Goal: Task Accomplishment & Management: Complete application form

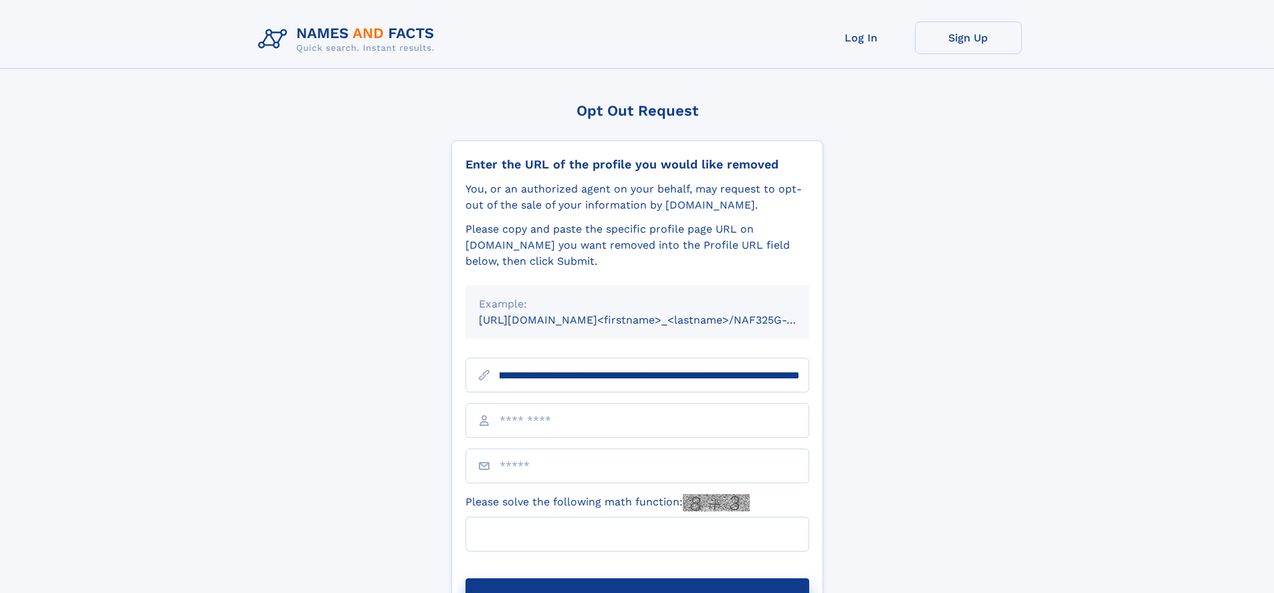
scroll to position [0, 155]
type input "**********"
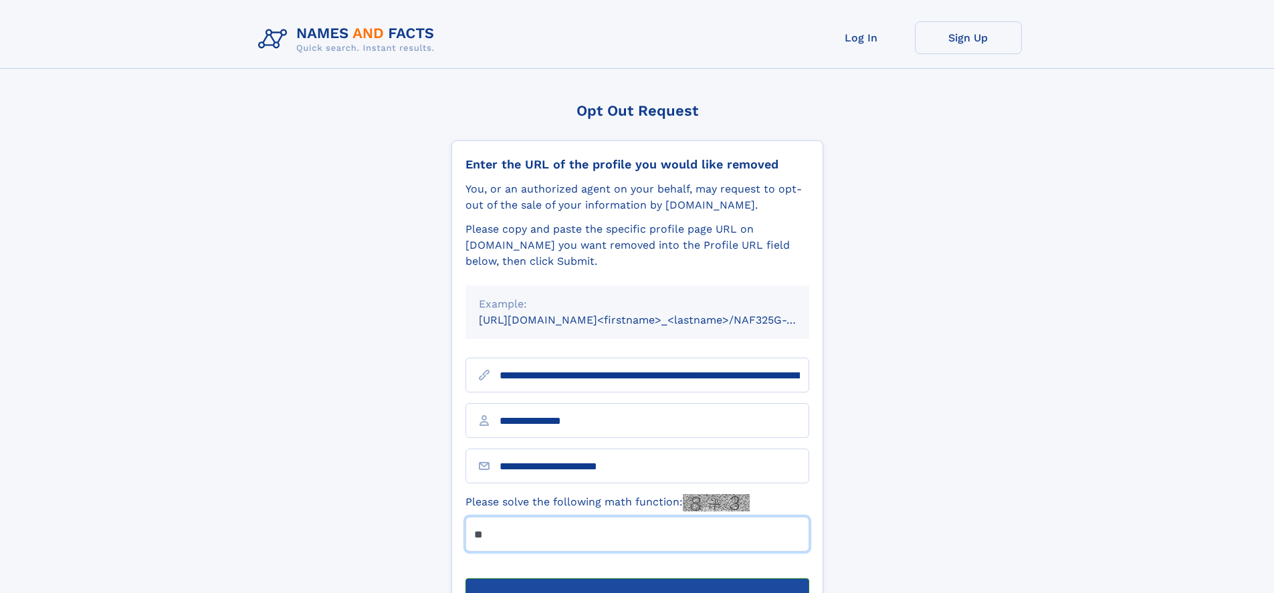
type input "**"
click at [637, 578] on button "Submit Opt Out Request" at bounding box center [637, 599] width 344 height 43
